Goal: Ask a question: Seek information or help from site administrators or community

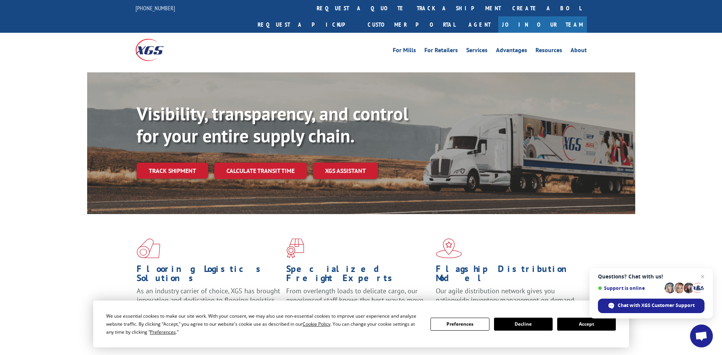
click at [586, 327] on button "Accept" at bounding box center [586, 323] width 59 height 13
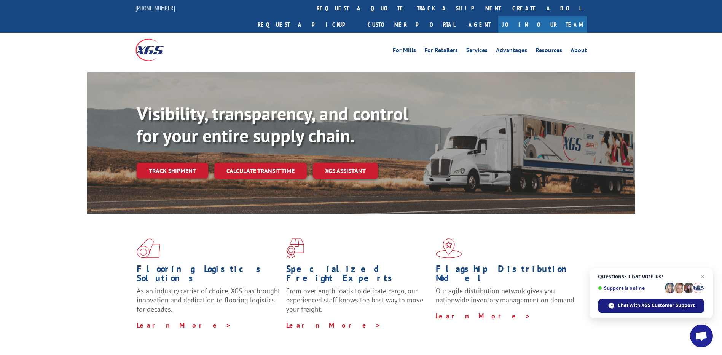
click at [667, 307] on span "Chat with XGS Customer Support" at bounding box center [656, 305] width 77 height 7
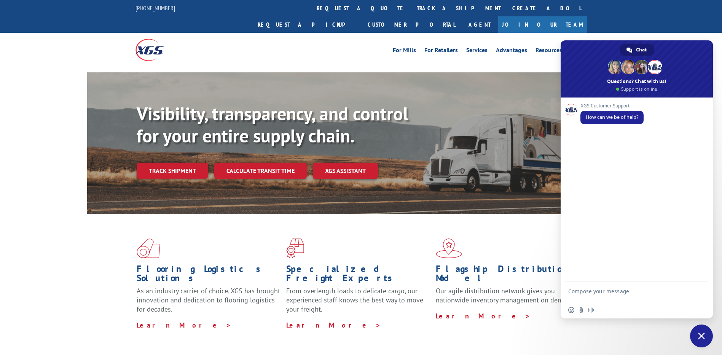
click at [608, 292] on textarea "Compose your message..." at bounding box center [628, 295] width 120 height 14
type textarea "speak to an live agent"
click at [700, 294] on span "Send" at bounding box center [700, 292] width 6 height 6
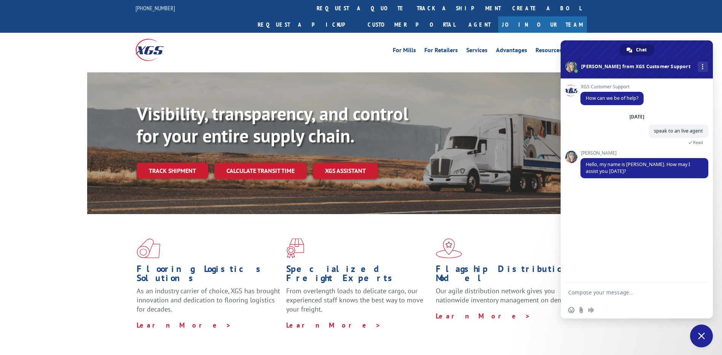
click at [624, 293] on textarea "Compose your message..." at bounding box center [628, 292] width 120 height 7
type textarea "i have a load withnme need to know pick up status"
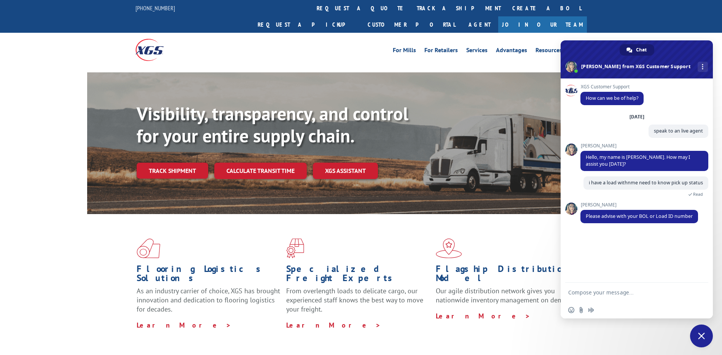
click at [596, 288] on form at bounding box center [628, 292] width 120 height 21
click at [595, 292] on textarea "Compose your message..." at bounding box center [628, 292] width 120 height 7
click at [592, 292] on textarea "Compose your message..." at bounding box center [628, 292] width 120 height 7
paste textarea "531114396"
type textarea "531114396"
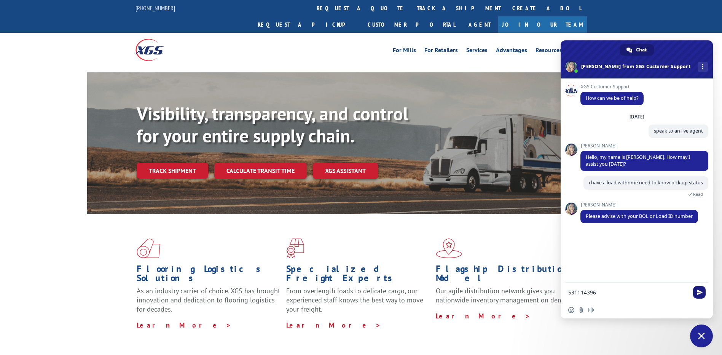
click at [699, 291] on span "Send" at bounding box center [700, 292] width 6 height 6
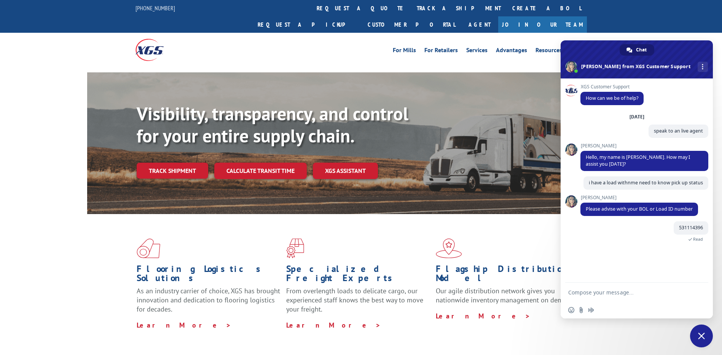
click at [596, 288] on form at bounding box center [628, 292] width 120 height 21
click at [591, 294] on textarea "Compose your message..." at bounding box center [628, 292] width 120 height 7
type textarea "/"
type textarea "?"
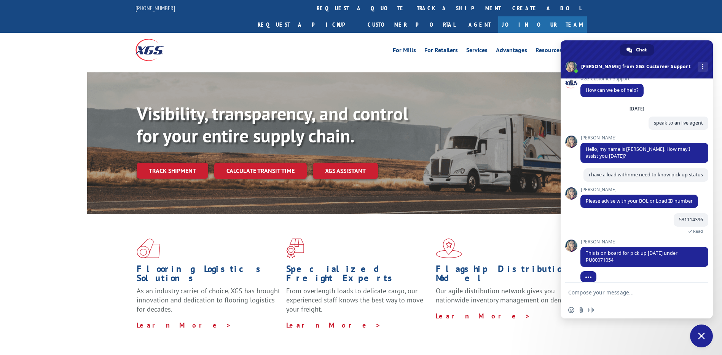
scroll to position [23, 0]
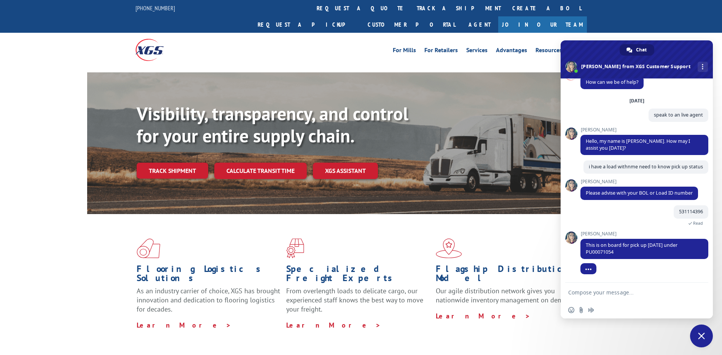
click at [592, 293] on textarea "Compose your message..." at bounding box center [628, 292] width 120 height 7
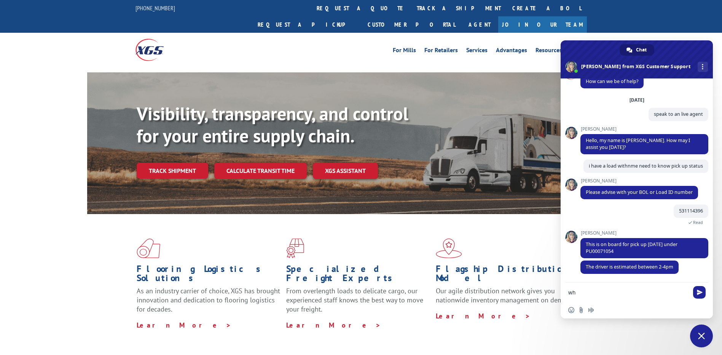
scroll to position [38, 0]
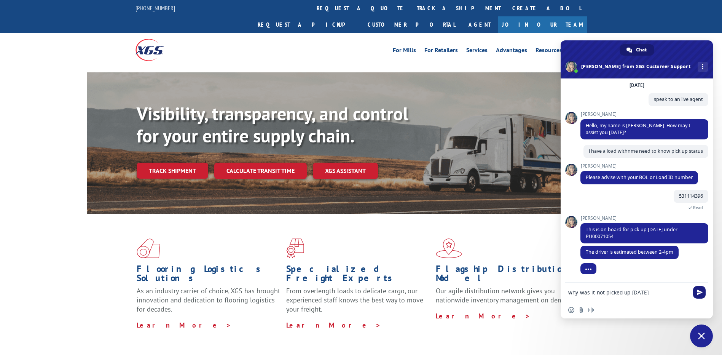
type textarea "why was it not picked up [DATE]"
click at [696, 294] on span "Send" at bounding box center [699, 292] width 13 height 13
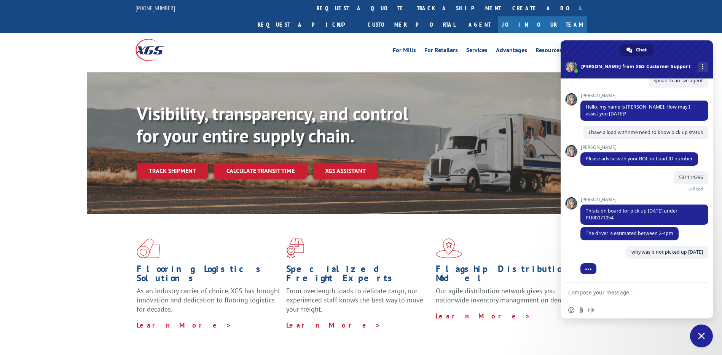
scroll to position [57, 0]
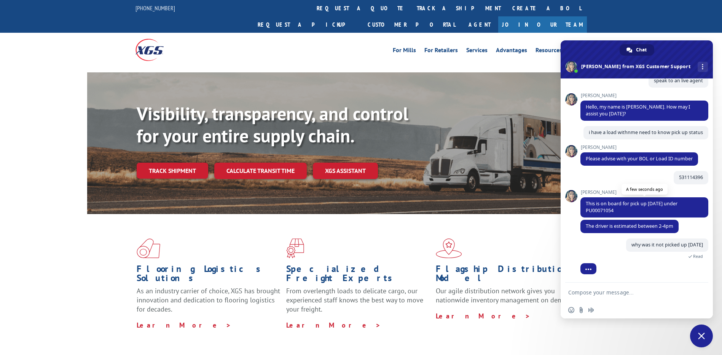
click at [616, 209] on span "This is on board for pick up [DATE] under PU00071054" at bounding box center [644, 207] width 128 height 20
click at [617, 210] on span "This is on board for pick up [DATE] under PU00071054" at bounding box center [644, 207] width 128 height 20
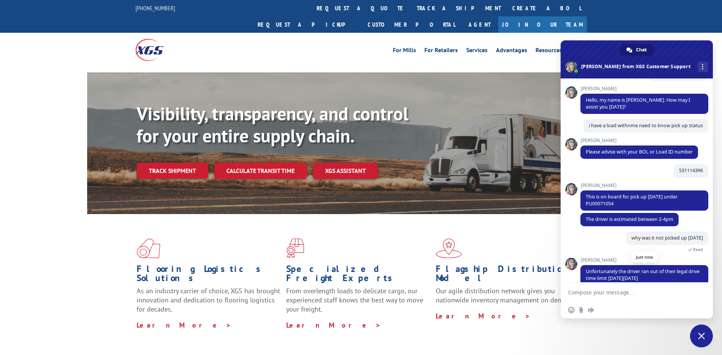
scroll to position [75, 0]
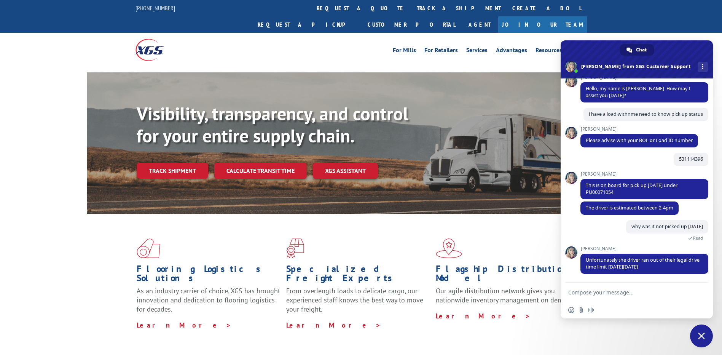
click at [616, 293] on textarea "Compose your message..." at bounding box center [628, 292] width 120 height 7
type textarea "cool thanks"
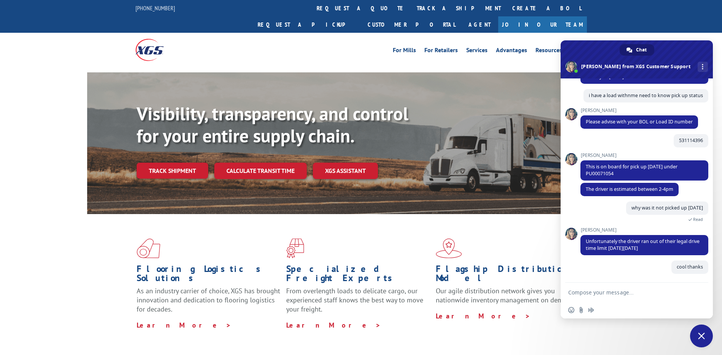
scroll to position [94, 0]
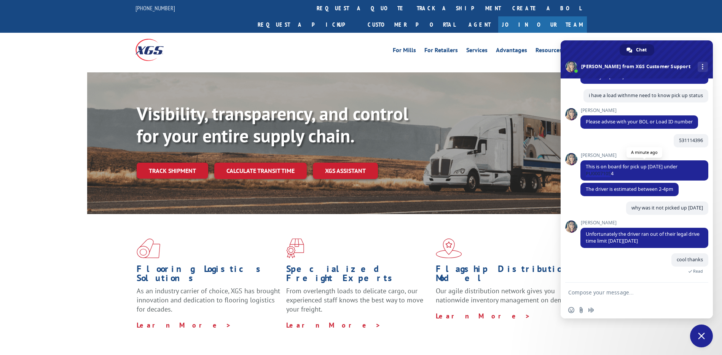
drag, startPoint x: 584, startPoint y: 174, endPoint x: 614, endPoint y: 177, distance: 30.2
click at [614, 177] on span "This is on board for pick up [DATE] under PU00071054" at bounding box center [644, 170] width 128 height 20
copy span "PU00071054"
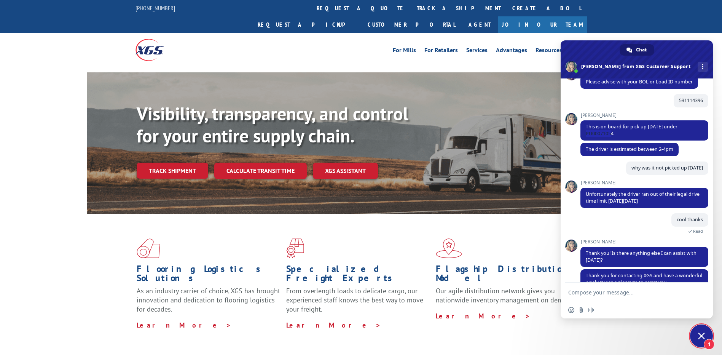
scroll to position [170, 0]
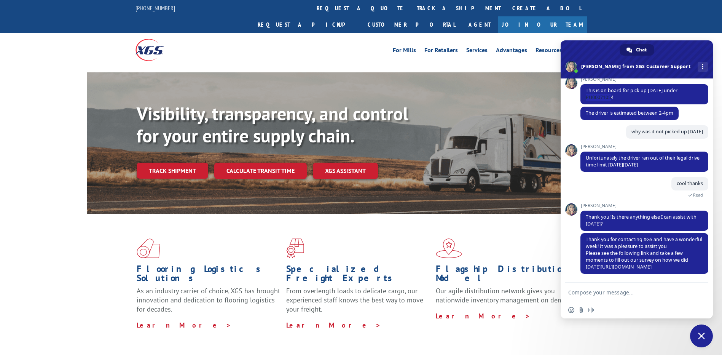
click at [700, 336] on span "Close chat" at bounding box center [701, 335] width 7 height 7
